Goal: Communication & Community: Answer question/provide support

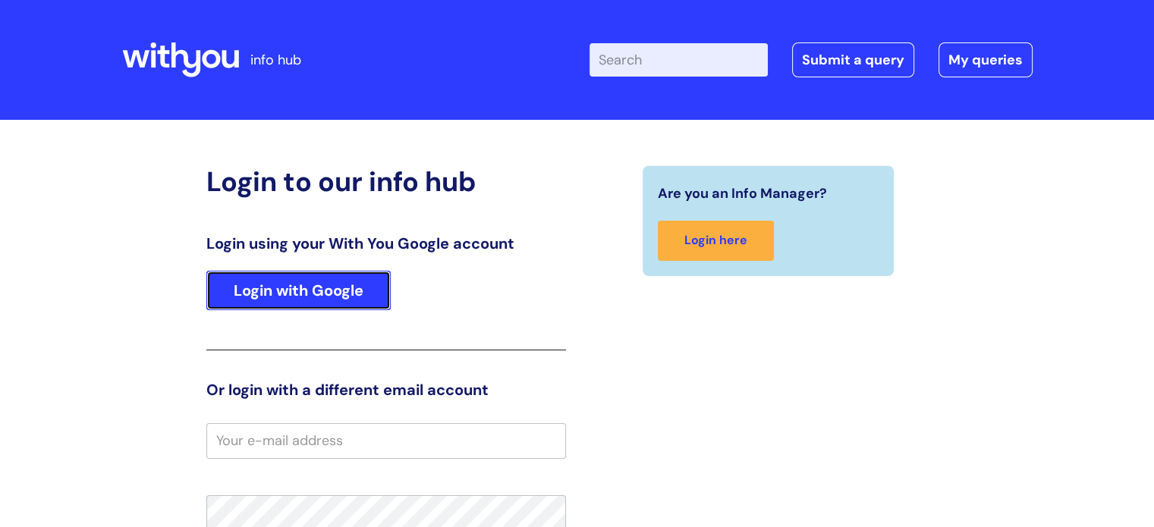
click at [287, 297] on link "Login with Google" at bounding box center [298, 290] width 184 height 39
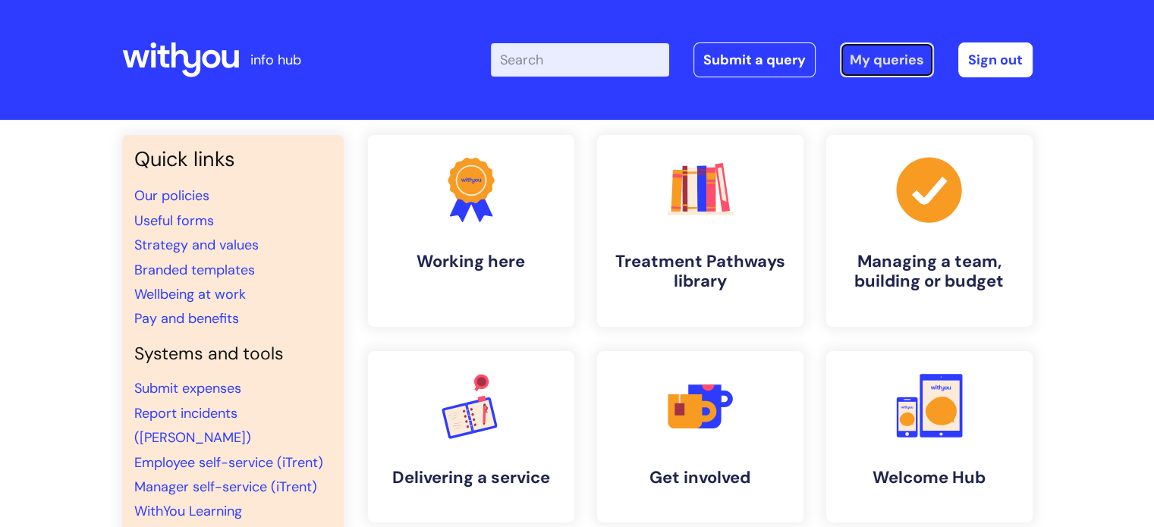
click at [860, 58] on link "My queries" at bounding box center [887, 59] width 94 height 35
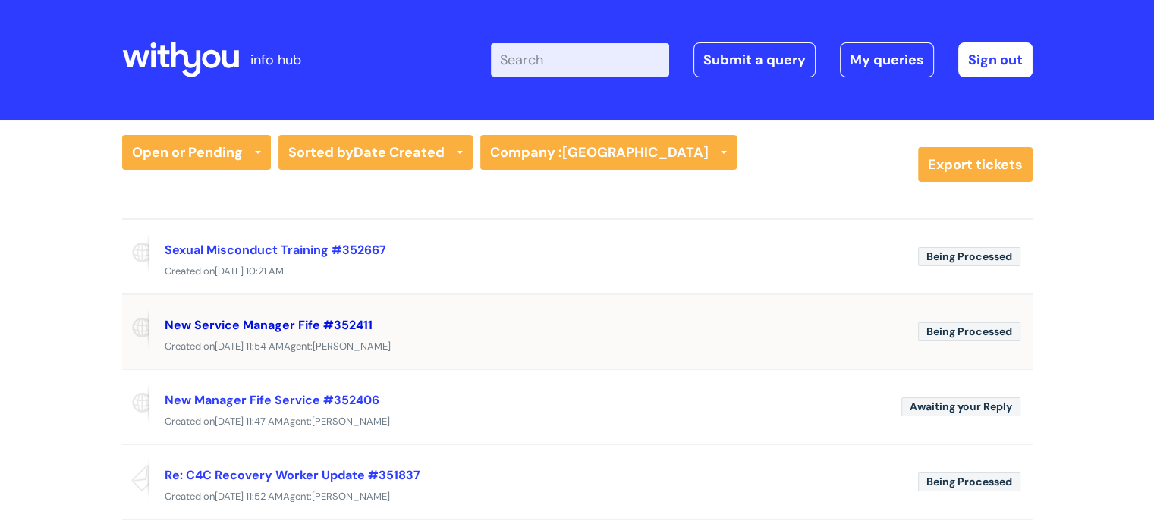
click at [334, 328] on link "New Service Manager Fife #352411" at bounding box center [269, 325] width 208 height 16
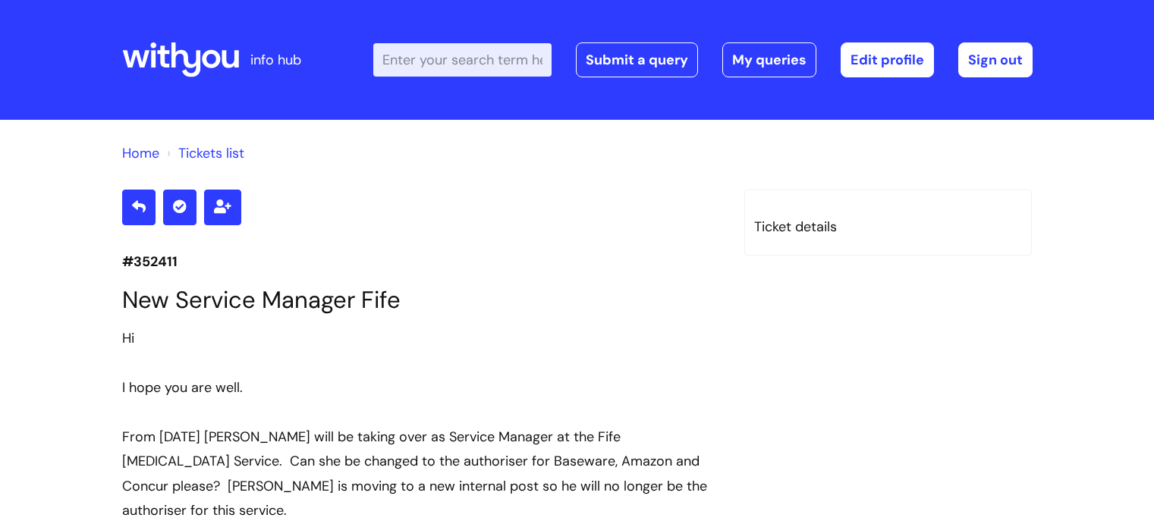
scroll to position [486, 0]
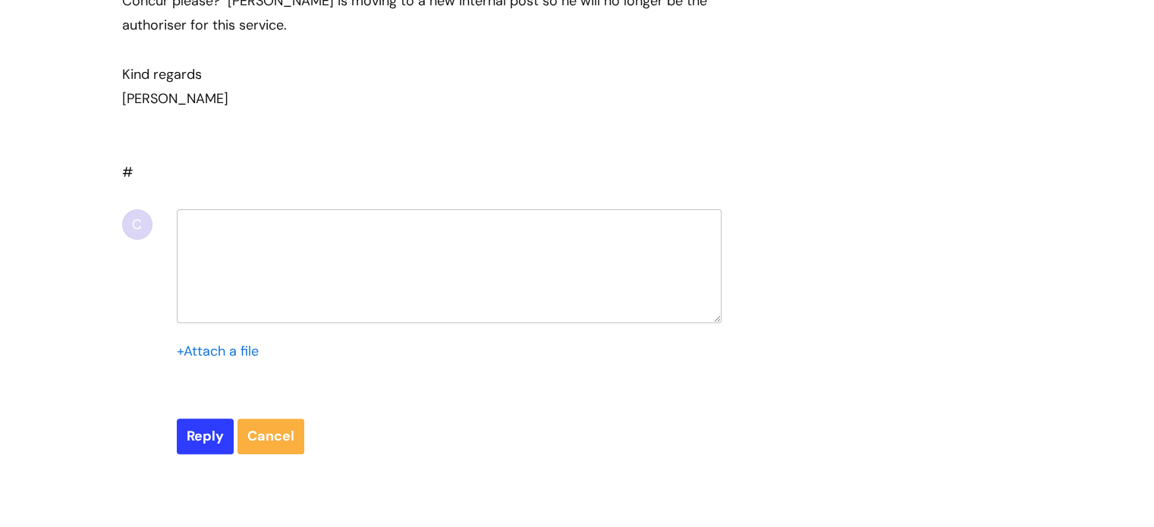
select select "Finance Systems"
select select "Concur + Basware"
select select "Approval flow updates/issues"
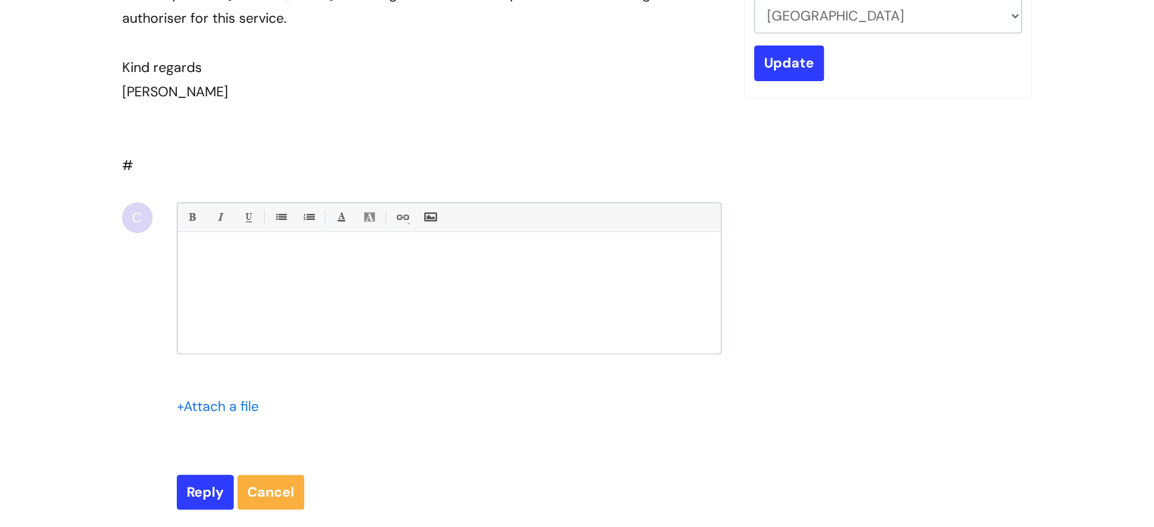
scroll to position [515, 0]
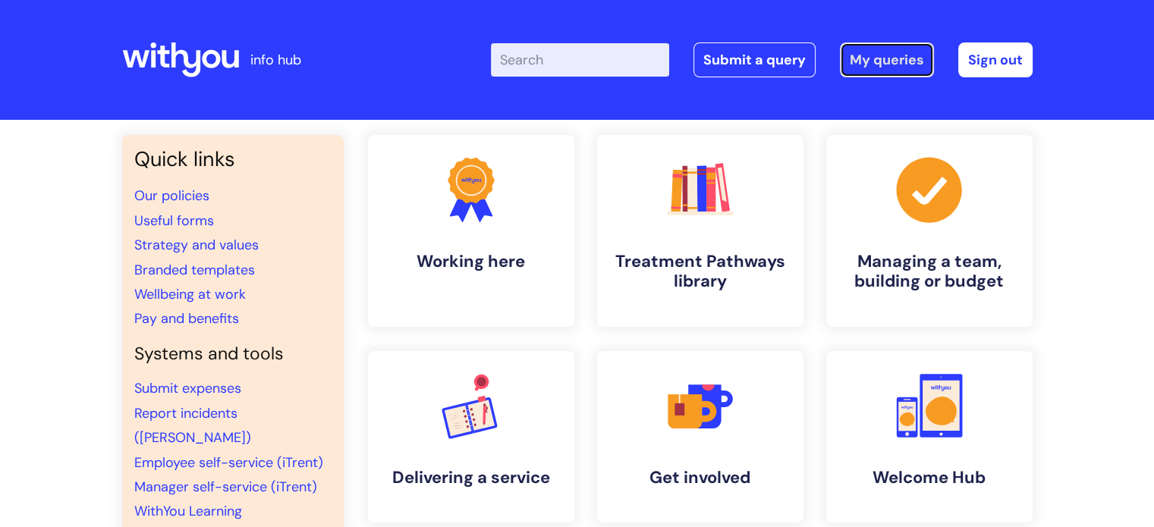
click at [877, 68] on link "My queries" at bounding box center [887, 59] width 94 height 35
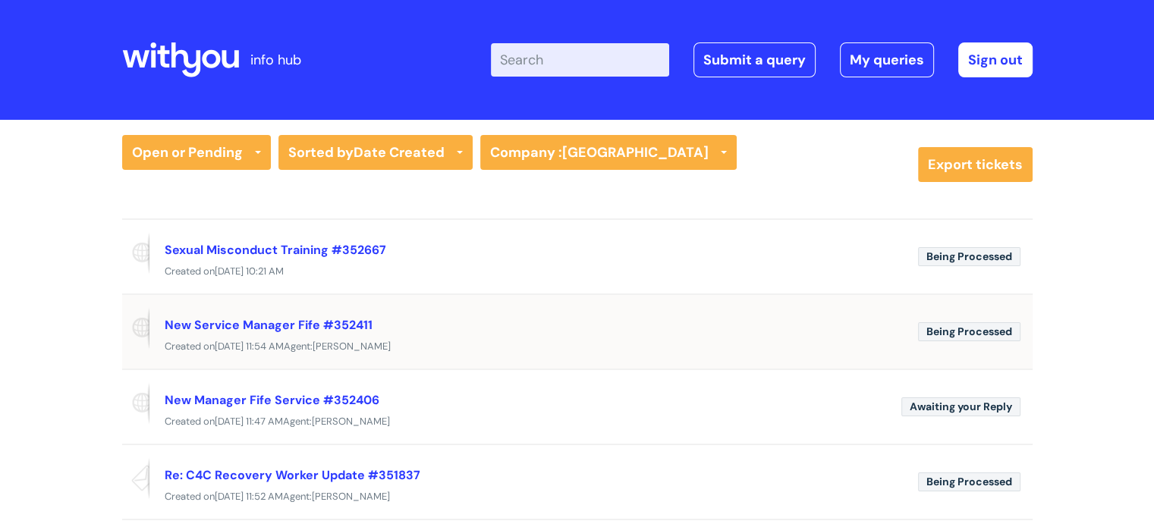
click at [507, 344] on div "Created on Fri, 26 Sep at 11:54 AM Agent: Michelle Farrell" at bounding box center [577, 347] width 910 height 19
click at [346, 330] on link "New Service Manager Fife #352411" at bounding box center [269, 325] width 208 height 16
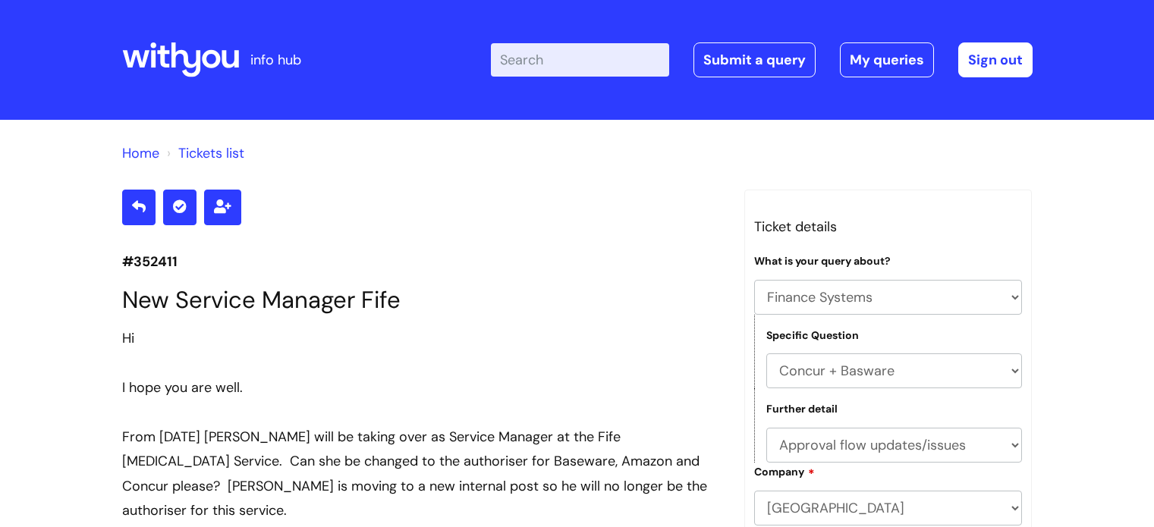
select select "Finance Systems"
select select "Concur + Basware"
select select "Approval flow updates/issues"
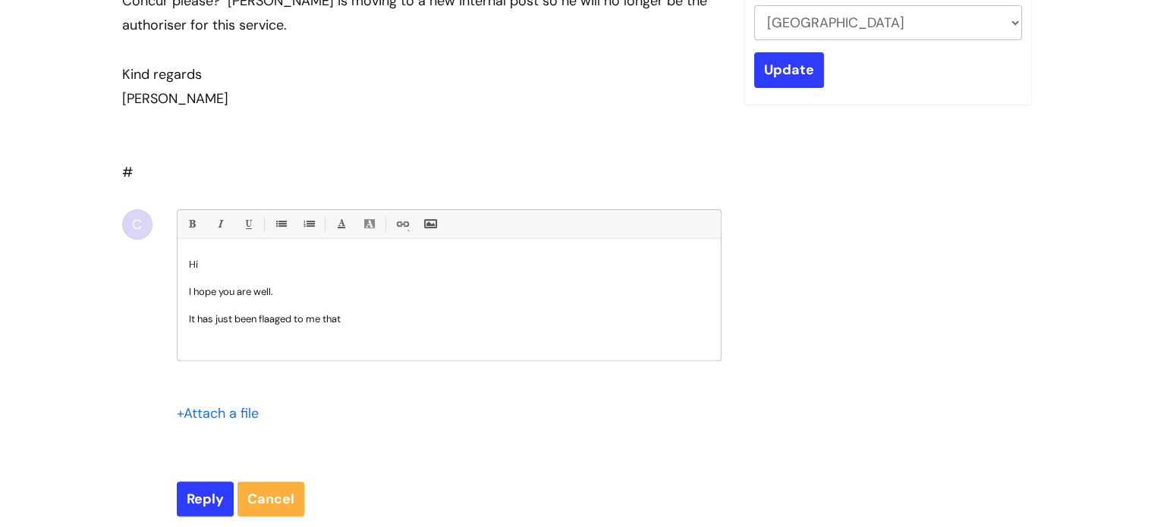
click at [277, 313] on p "It has just been flaaged to me that" at bounding box center [449, 320] width 520 height 14
click at [416, 316] on p "It has just been flagged to me that" at bounding box center [449, 320] width 520 height 14
click at [564, 319] on p "It has just been flagged to me that [PERSON_NAME] is no longer on Concur as an …" at bounding box center [449, 320] width 520 height 14
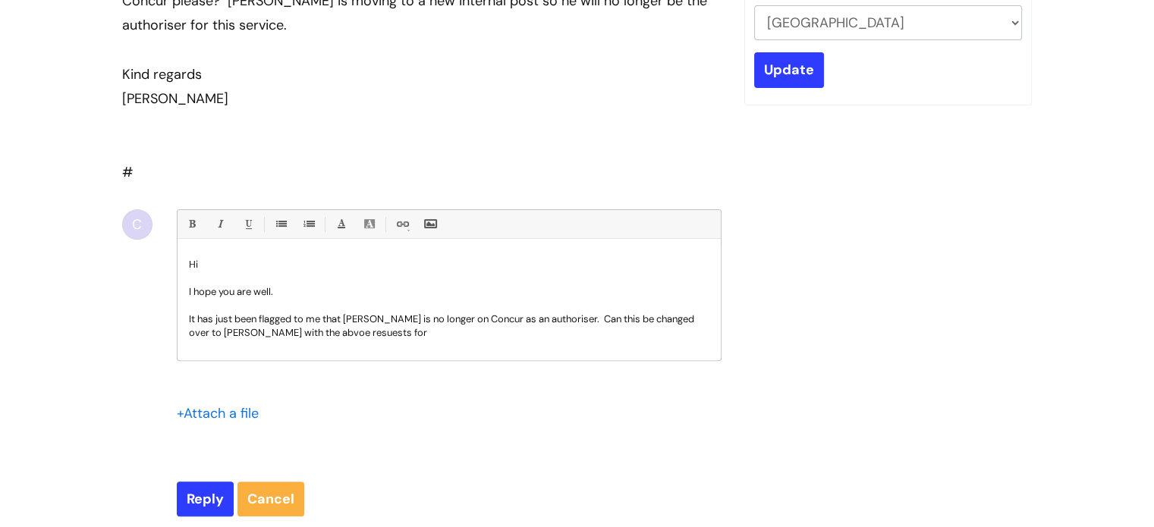
click at [364, 330] on p "It has just been flagged to me that [PERSON_NAME] is no longer on Concur as an …" at bounding box center [449, 326] width 520 height 27
click at [593, 321] on p "It has just been flagged to me that [PERSON_NAME] is no longer on Concur as an …" at bounding box center [449, 326] width 520 height 27
click at [435, 335] on p "It has just been flagged to me that [PERSON_NAME] is no longer on Concur as an …" at bounding box center [449, 326] width 520 height 27
click at [473, 333] on p "It has just been flagged to me that [PERSON_NAME] is no longer on Concur as an …" at bounding box center [449, 326] width 520 height 27
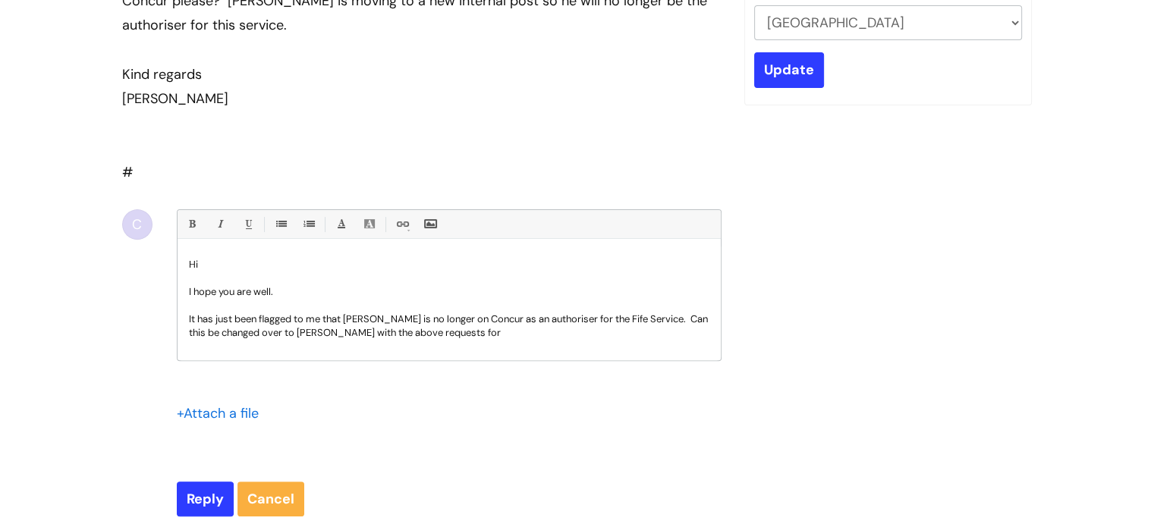
click at [528, 333] on p "It has just been flagged to me that [PERSON_NAME] is no longer on Concur as an …" at bounding box center [449, 326] width 520 height 27
click at [377, 333] on p "It has just been flagged to me that [PERSON_NAME] is no longer on Concur as an …" at bounding box center [449, 326] width 520 height 27
click at [639, 334] on p "It has just been flagged to me that [PERSON_NAME] is no longer on Concur as an …" at bounding box center [449, 326] width 520 height 27
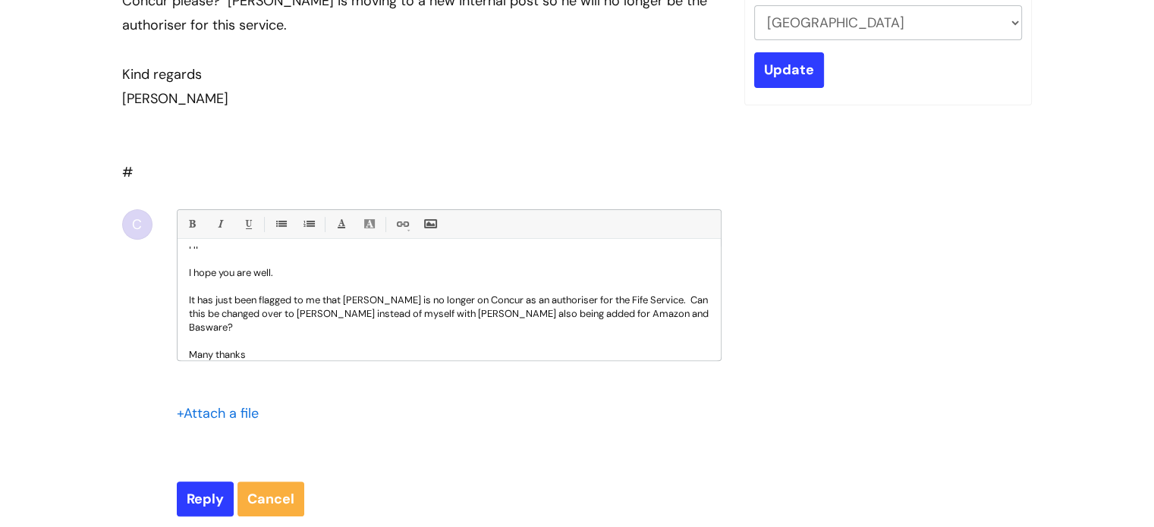
scroll to position [33, 0]
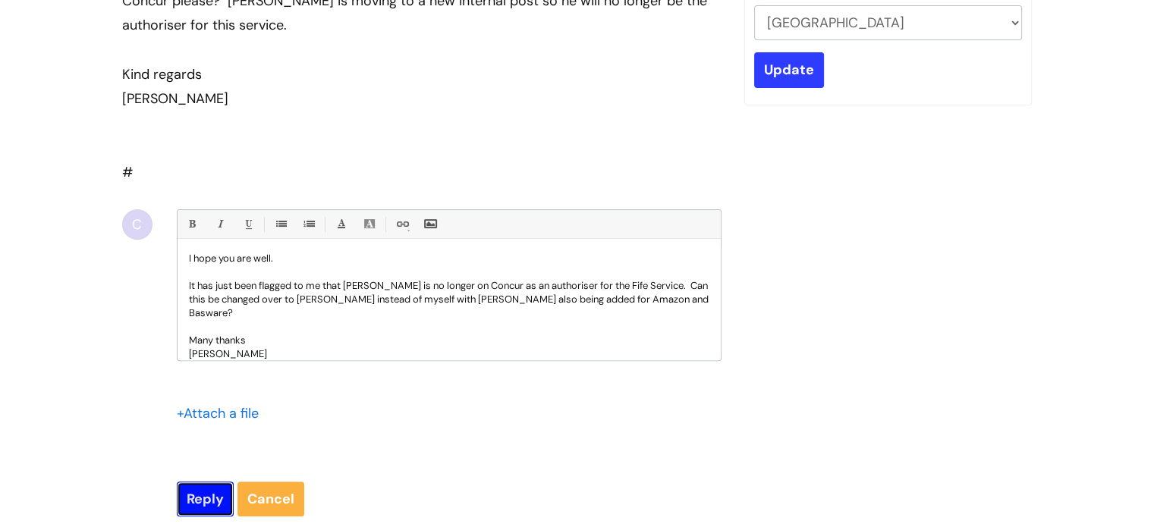
click at [207, 486] on input "Reply" at bounding box center [205, 499] width 57 height 35
type input "Please Wait..."
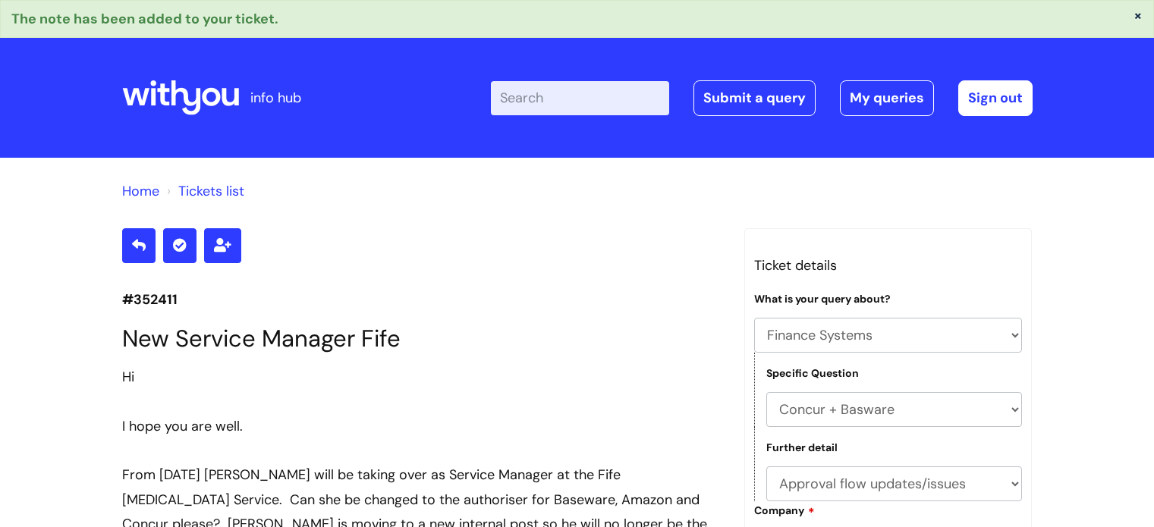
select select "Finance Systems"
select select "Concur + Basware"
select select "Approval flow updates/issues"
